Goal: Navigation & Orientation: Find specific page/section

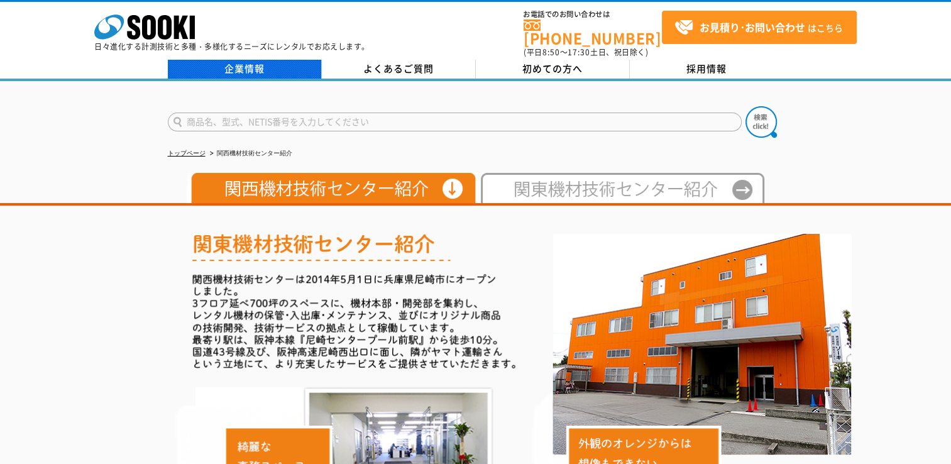
click at [272, 63] on link "企業情報" at bounding box center [245, 69] width 154 height 19
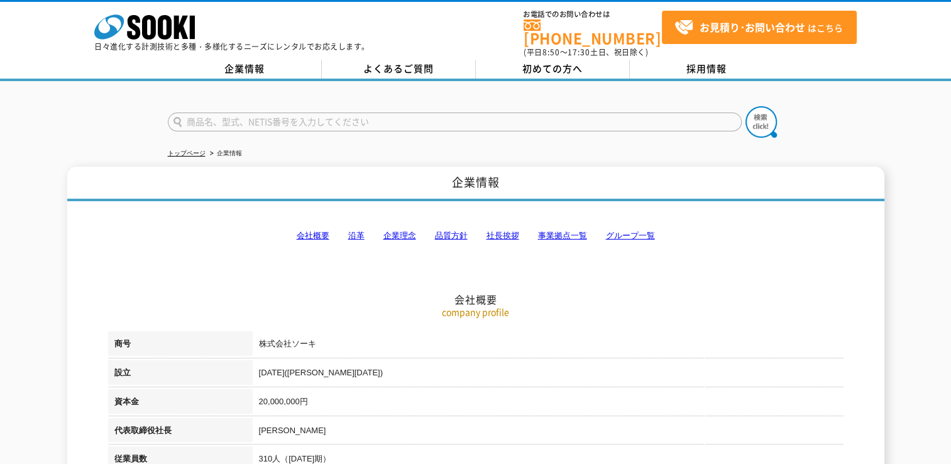
click at [555, 231] on link "事業拠点一覧" at bounding box center [562, 235] width 49 height 9
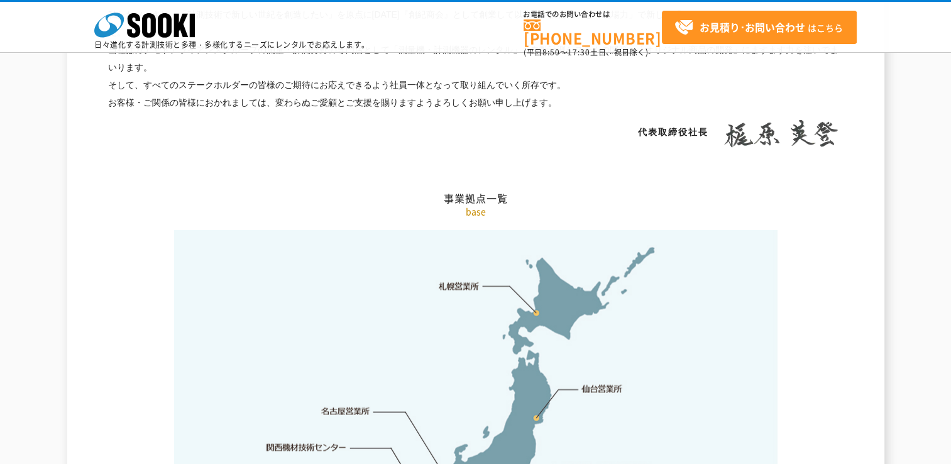
scroll to position [2524, 0]
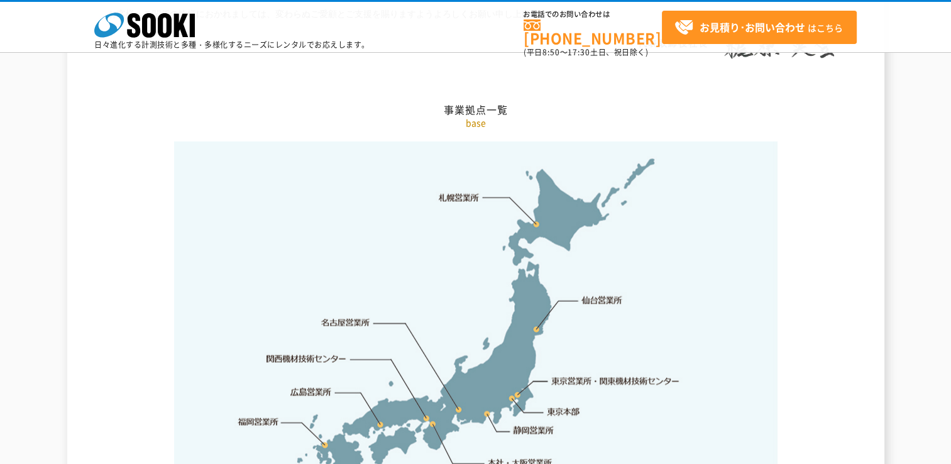
click at [302, 353] on link "関西機材技術センター" at bounding box center [307, 359] width 80 height 13
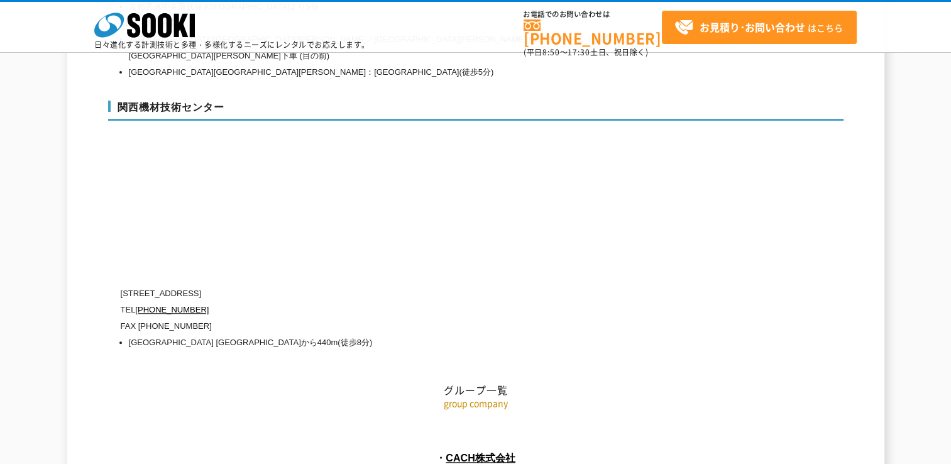
scroll to position [5677, 0]
